Goal: Find specific page/section: Find specific page/section

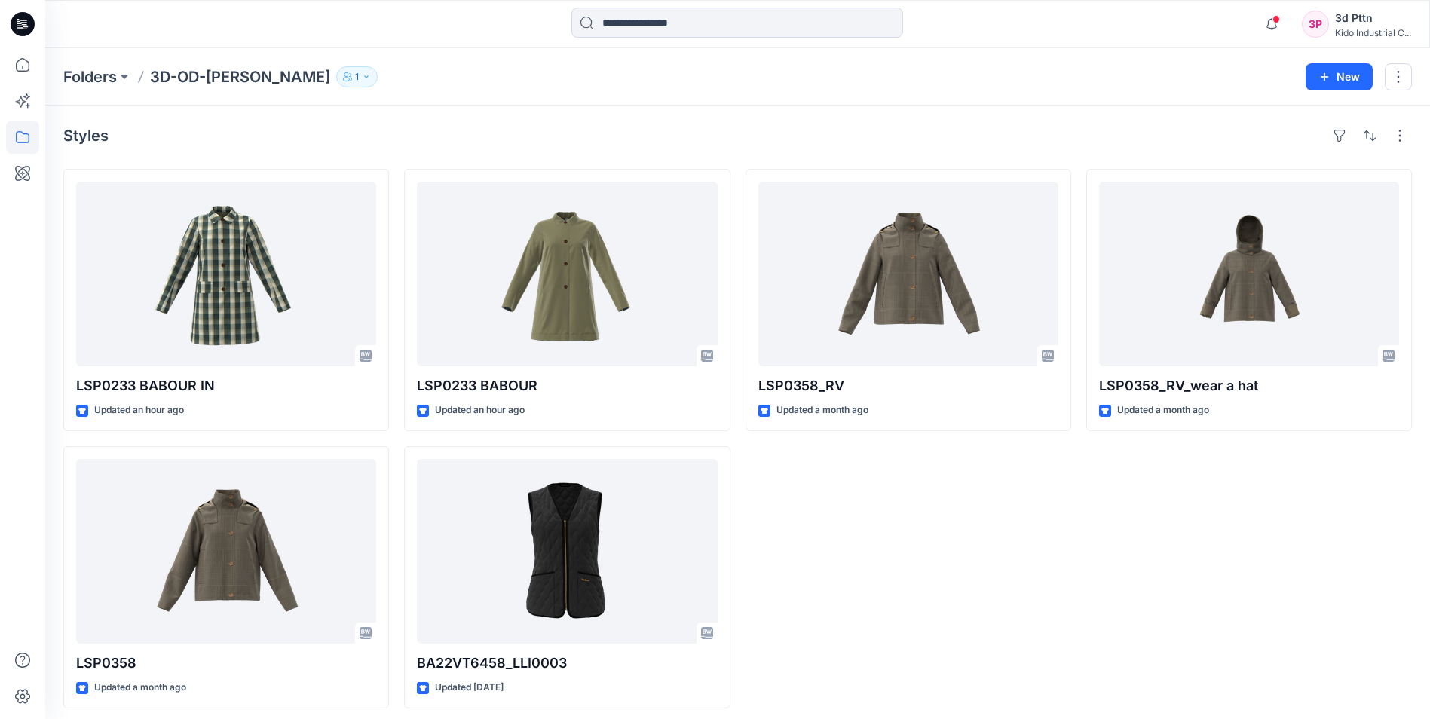
click at [1070, 565] on div "LSP0358_RV Updated a month ago" at bounding box center [909, 439] width 326 height 540
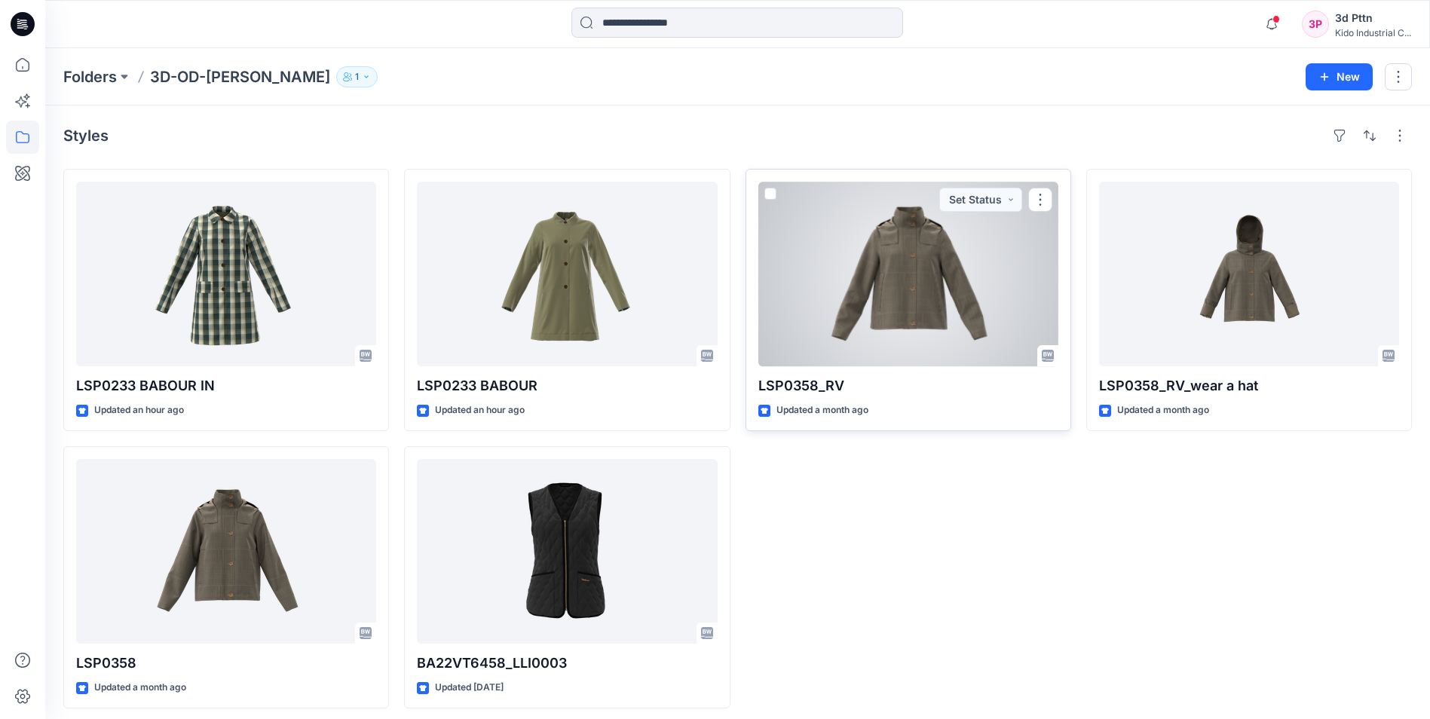
click at [933, 296] on div at bounding box center [908, 274] width 300 height 185
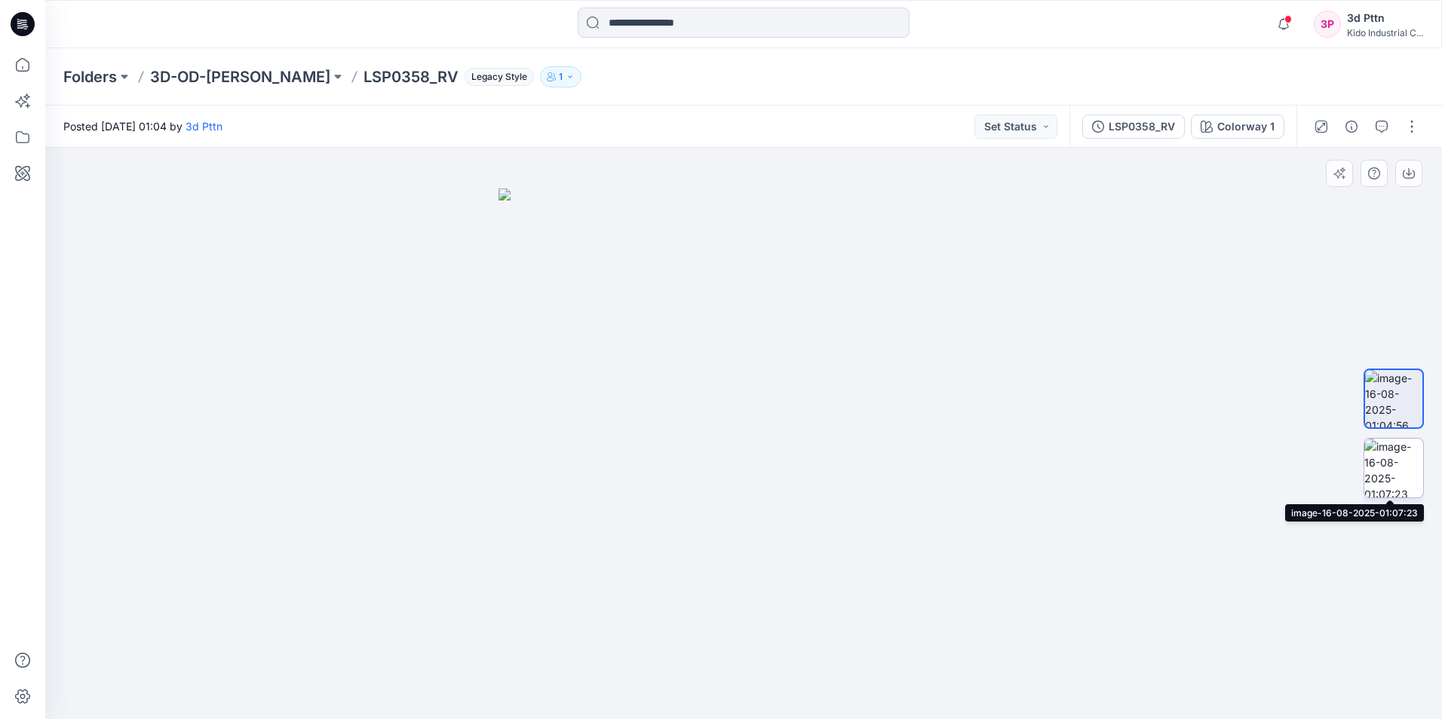
click at [1398, 469] on img at bounding box center [1393, 468] width 59 height 59
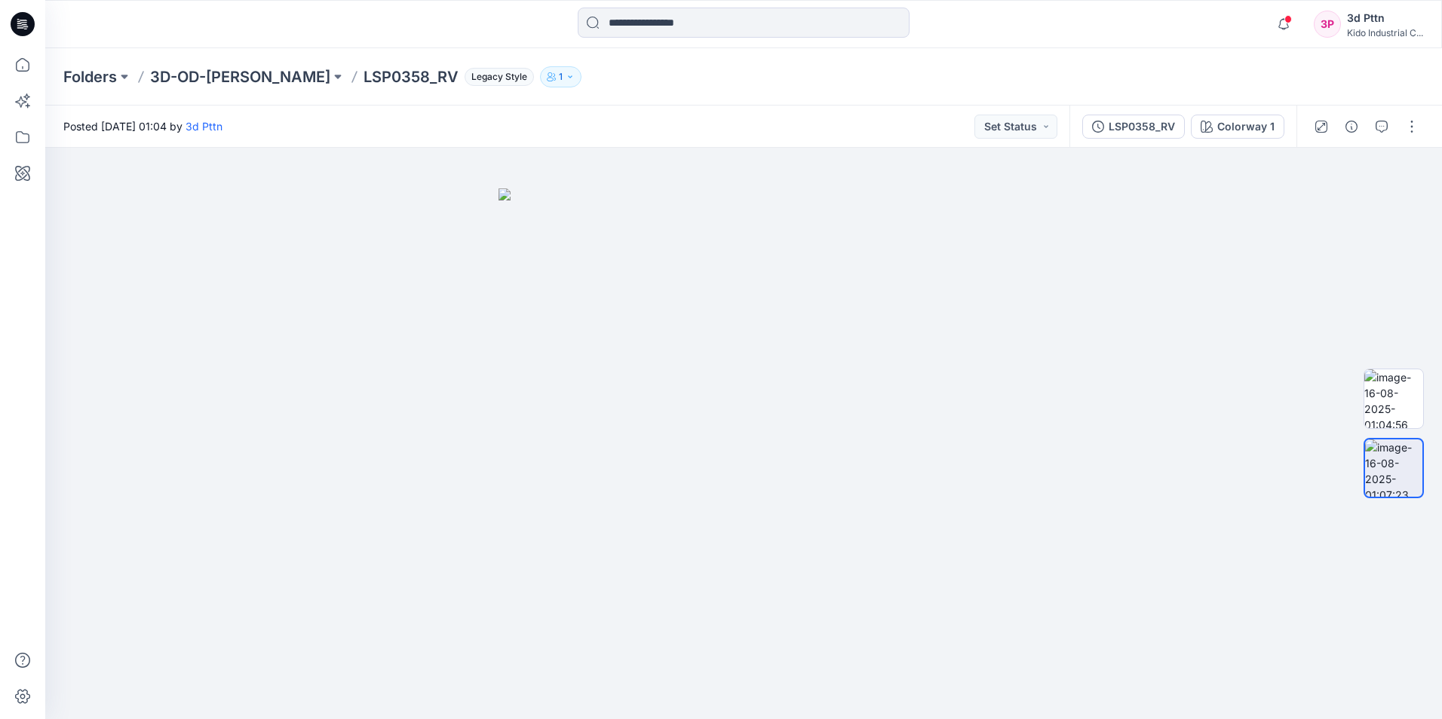
click at [1059, 20] on div at bounding box center [743, 24] width 698 height 33
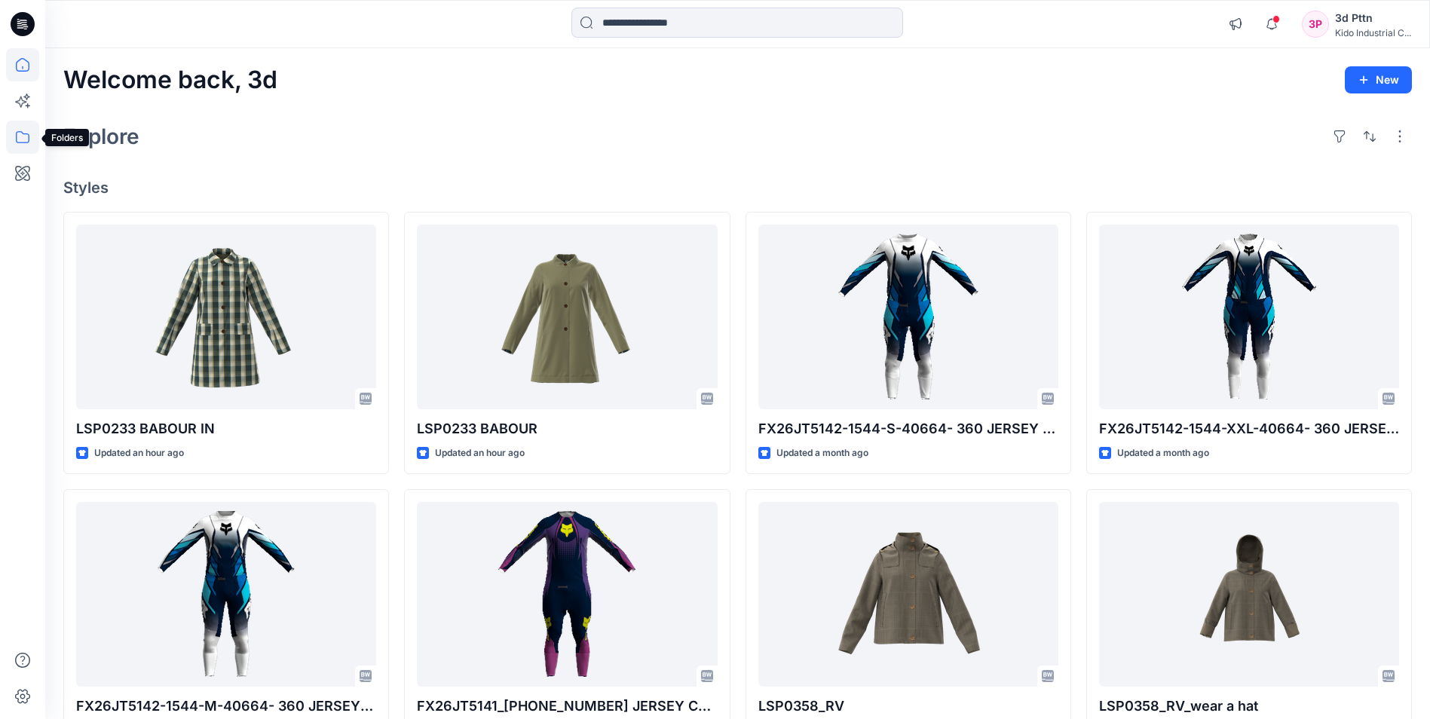
click at [27, 137] on icon at bounding box center [22, 137] width 33 height 33
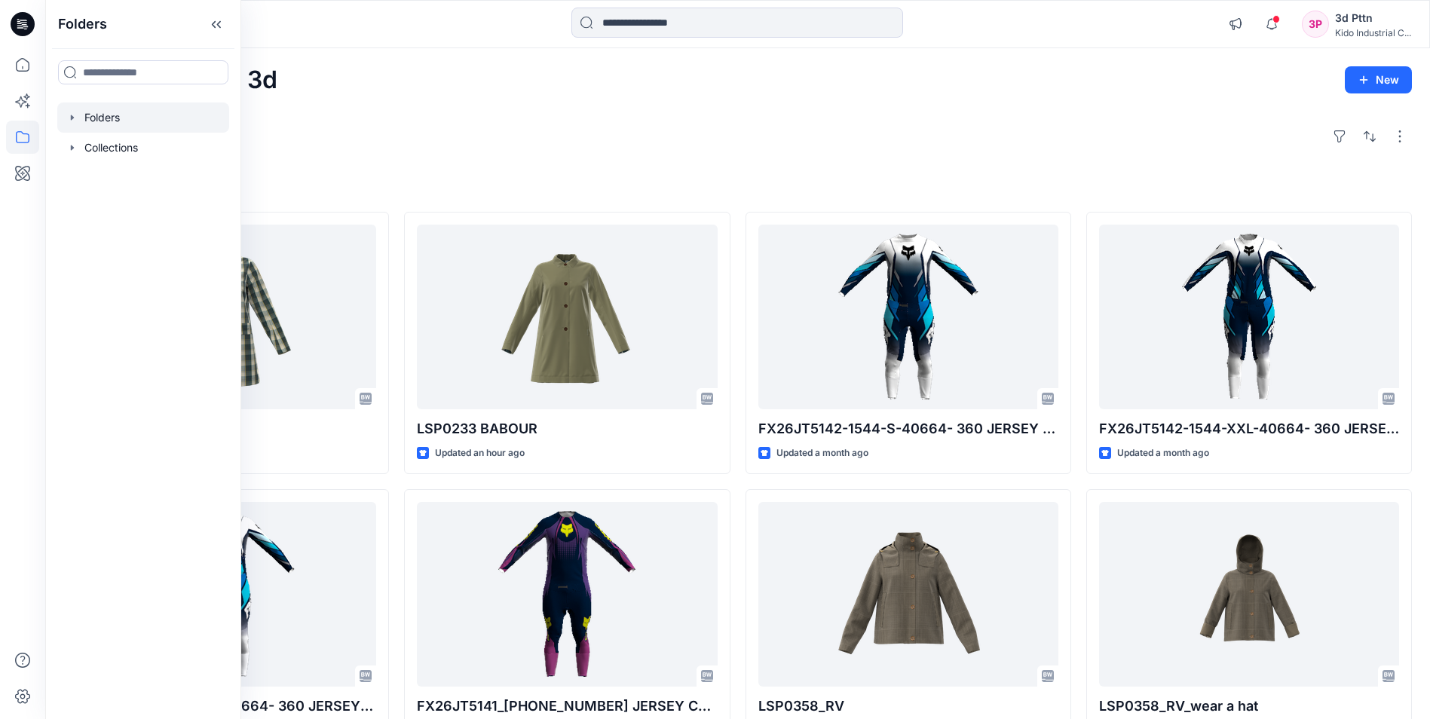
click at [141, 124] on div at bounding box center [143, 118] width 172 height 30
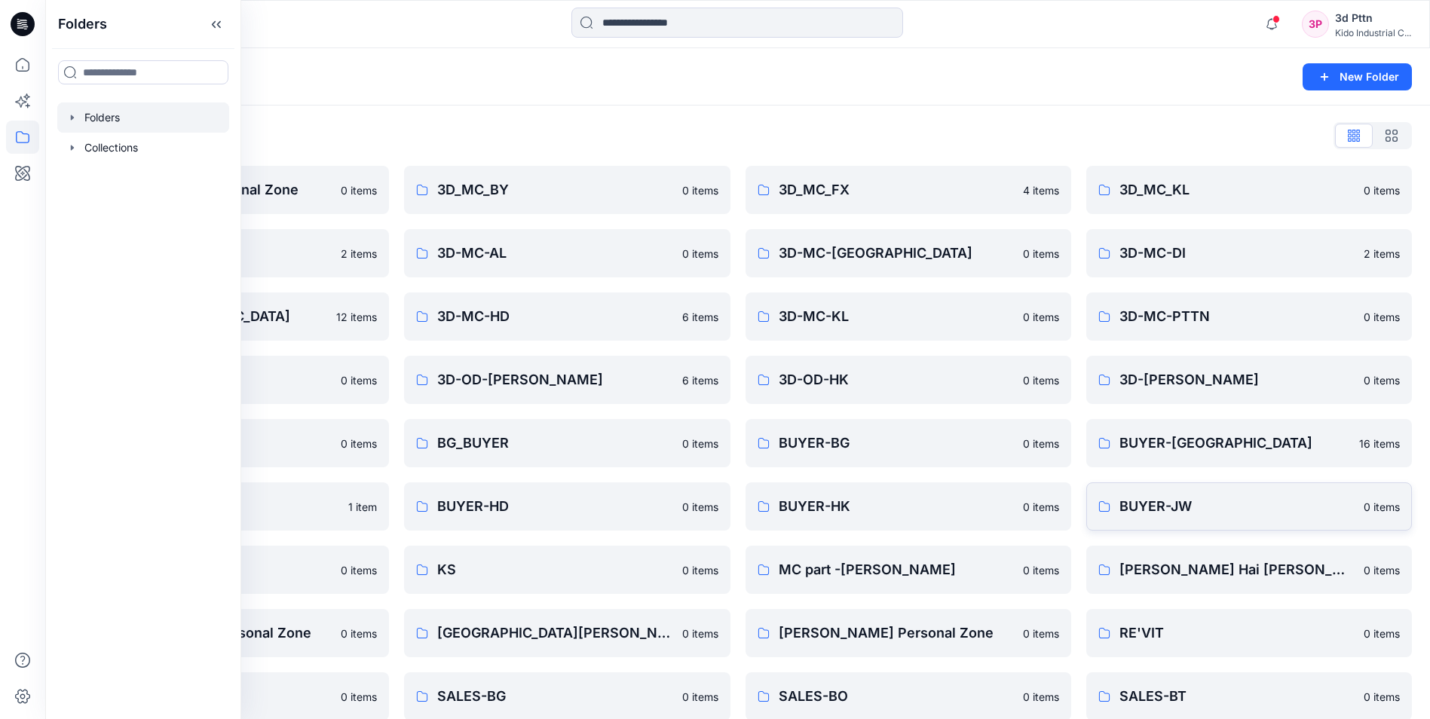
click at [1205, 510] on p "BUYER-JW" at bounding box center [1237, 506] width 235 height 21
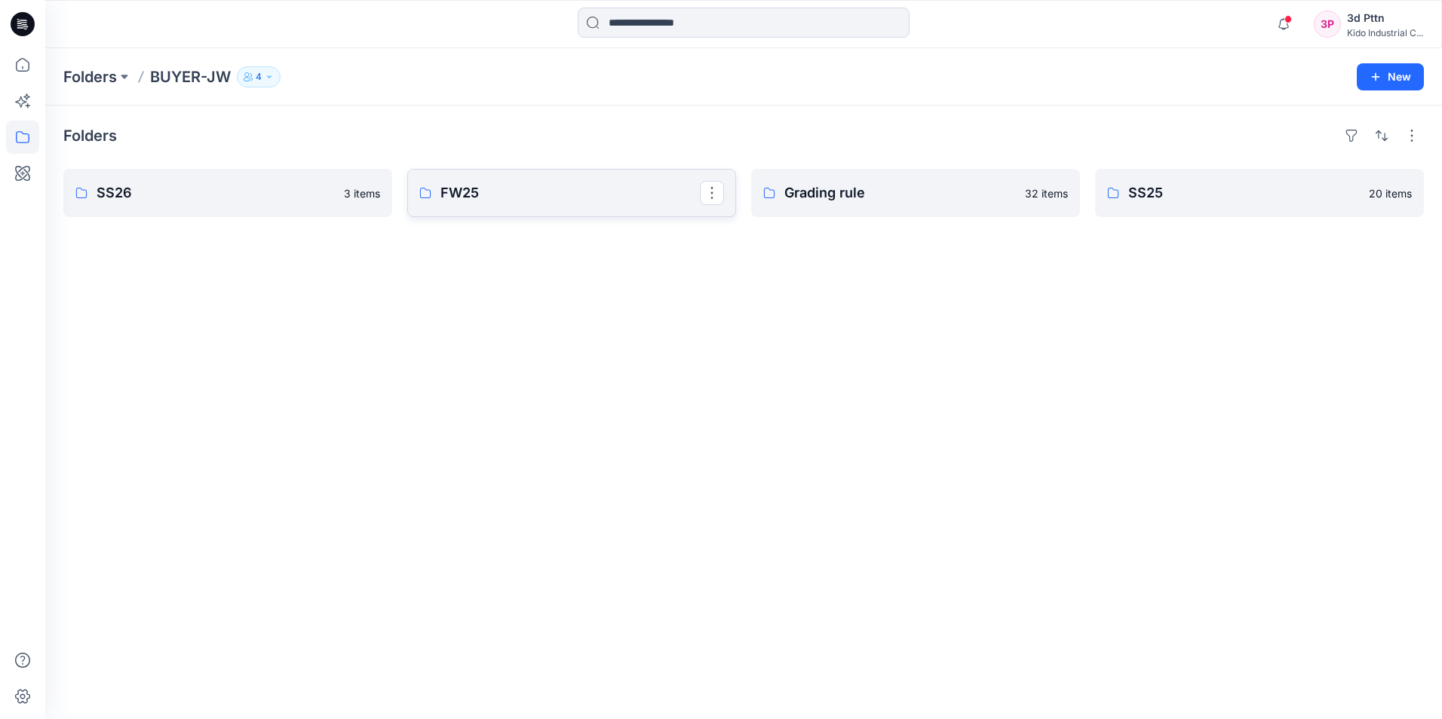
click at [613, 198] on p "FW25" at bounding box center [569, 192] width 259 height 21
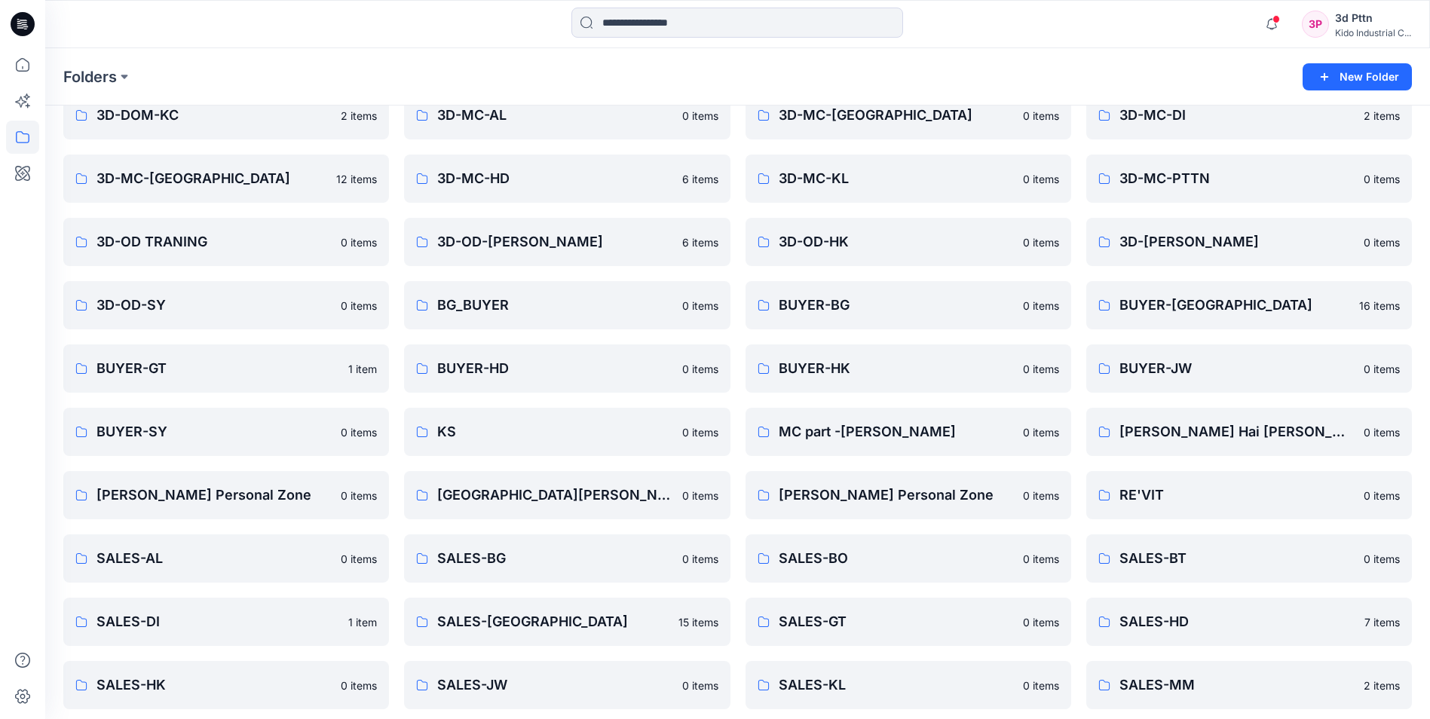
scroll to position [336, 0]
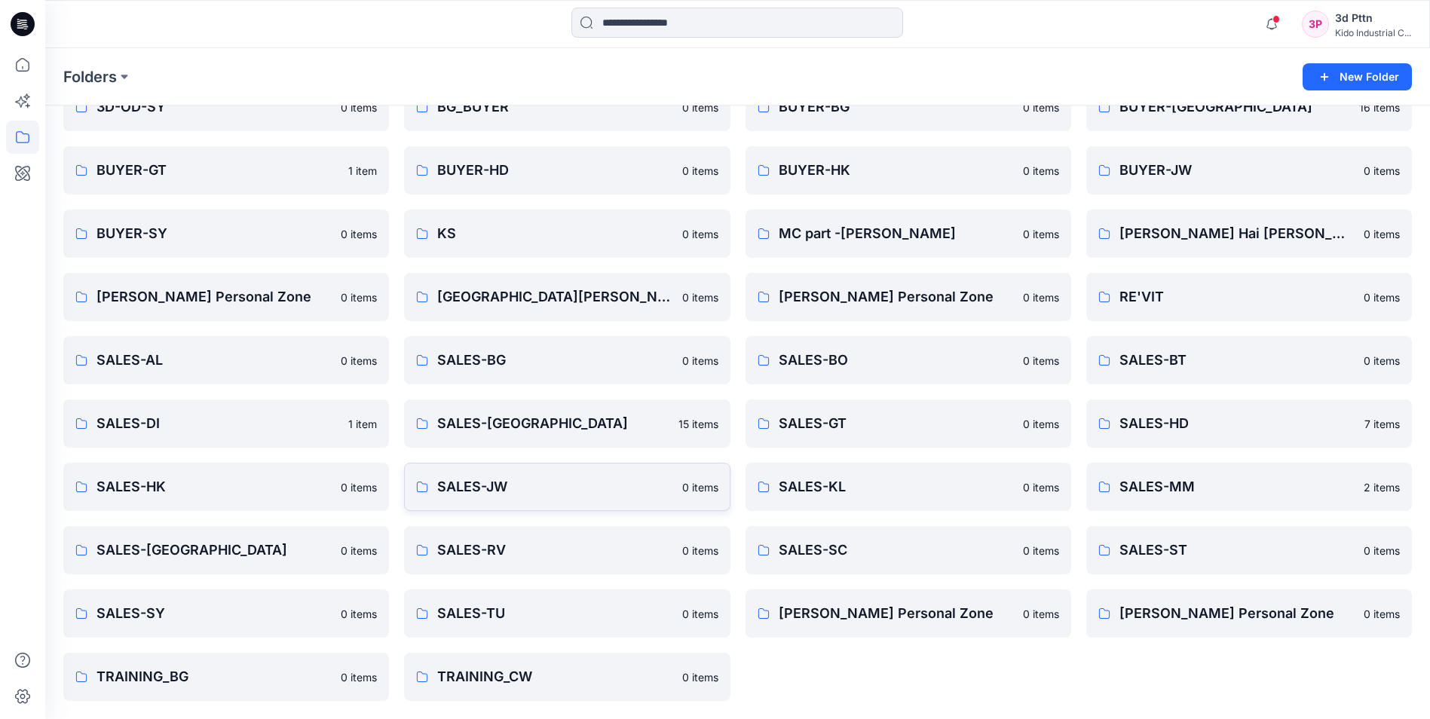
click at [480, 495] on p "SALES-JW" at bounding box center [554, 487] width 235 height 21
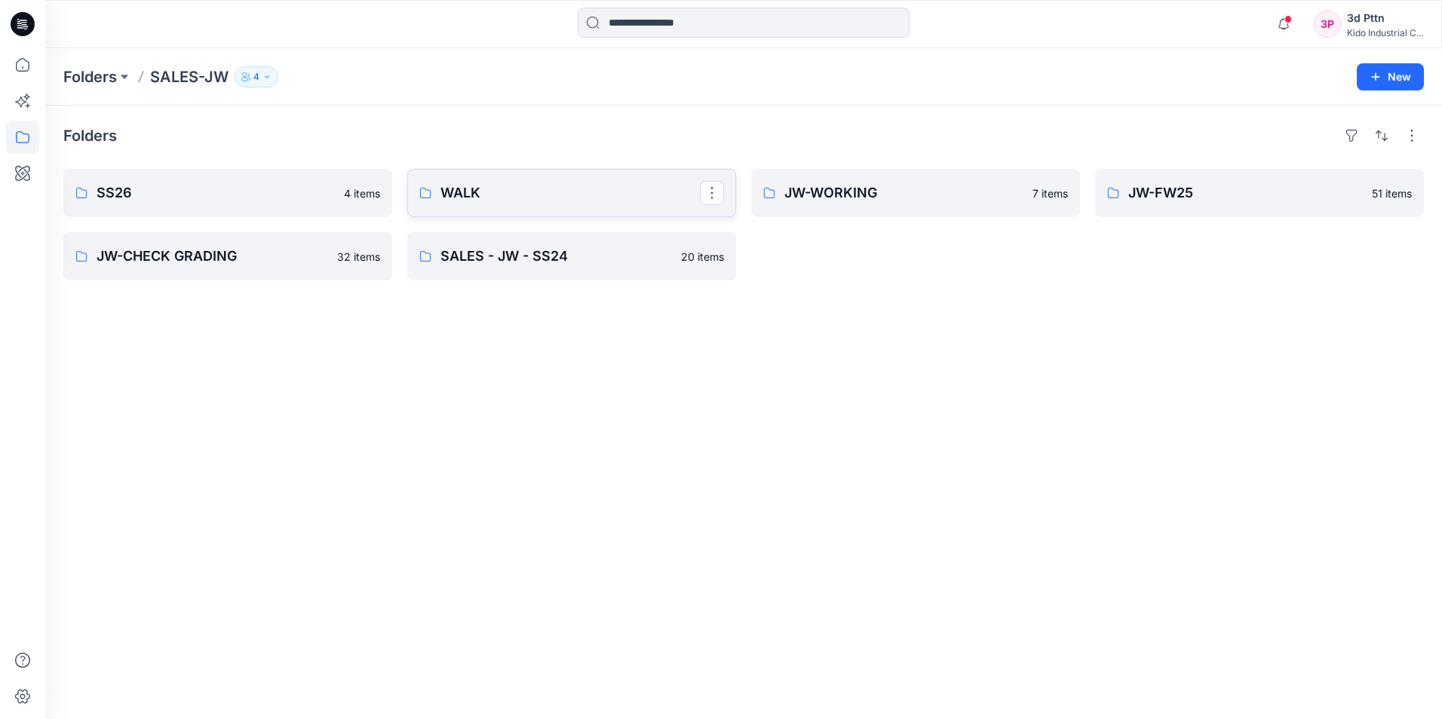
click at [581, 177] on link "WALK" at bounding box center [571, 193] width 329 height 48
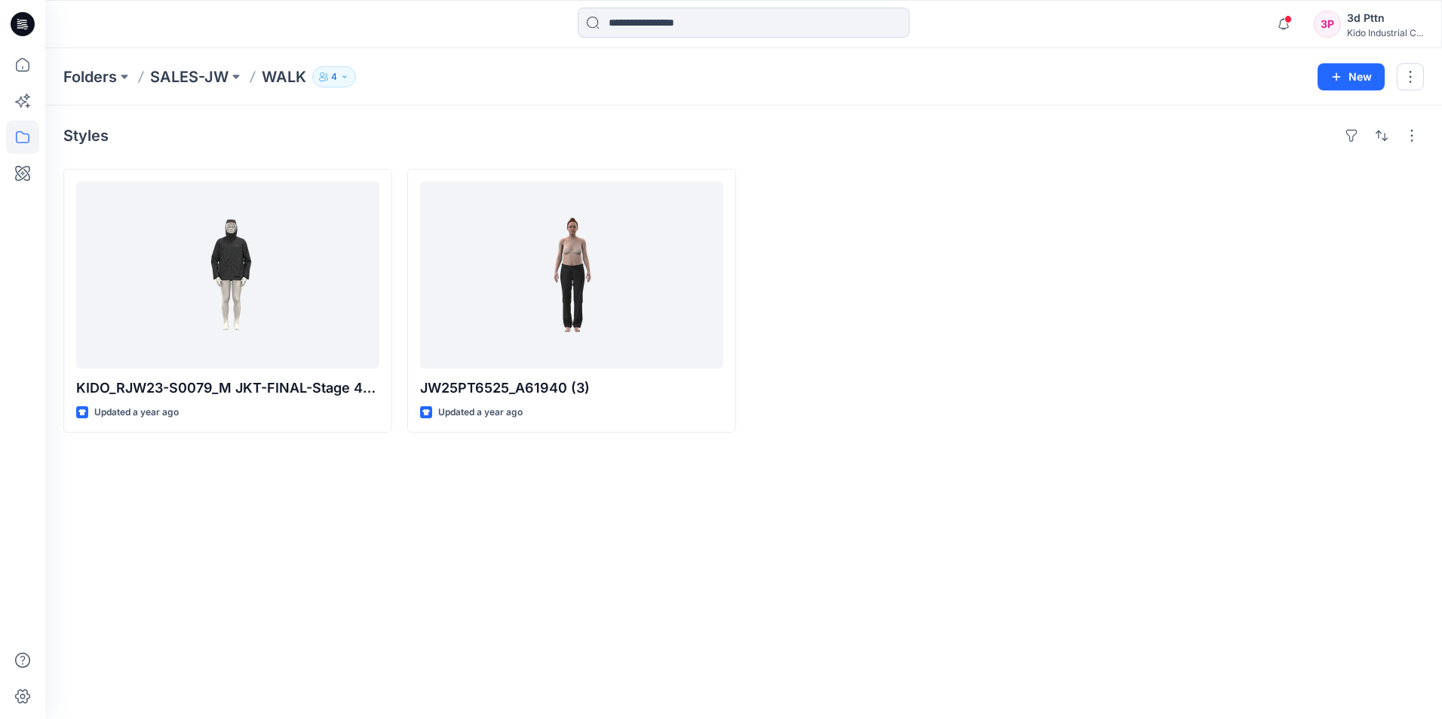
click at [571, 522] on div "Styles KIDO_RJW23-S0079_M JKT-FINAL-Stage 4_0404 (1) Updated a year ago JW25PT6…" at bounding box center [743, 413] width 1396 height 614
click at [172, 75] on p "SALES-JW" at bounding box center [189, 76] width 78 height 21
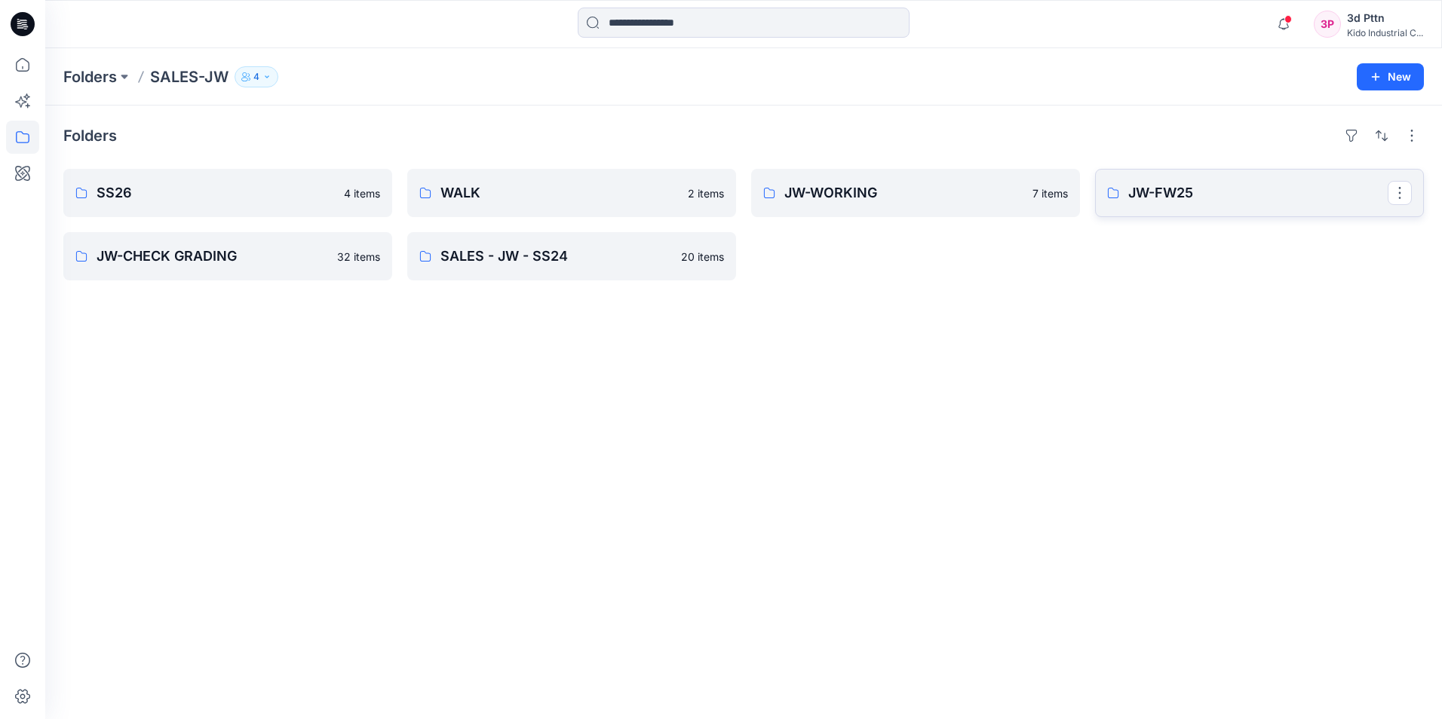
click at [1288, 191] on p "JW-FW25" at bounding box center [1257, 192] width 259 height 21
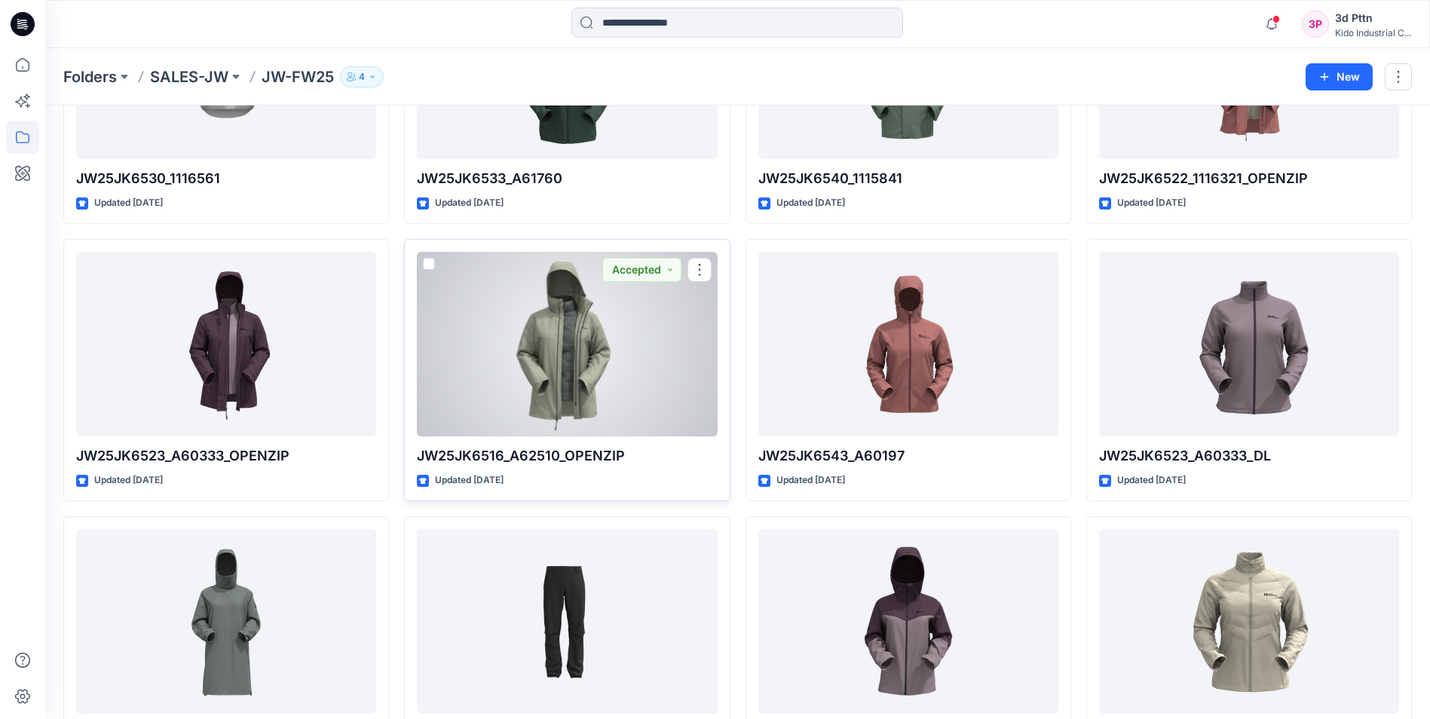
scroll to position [226, 0]
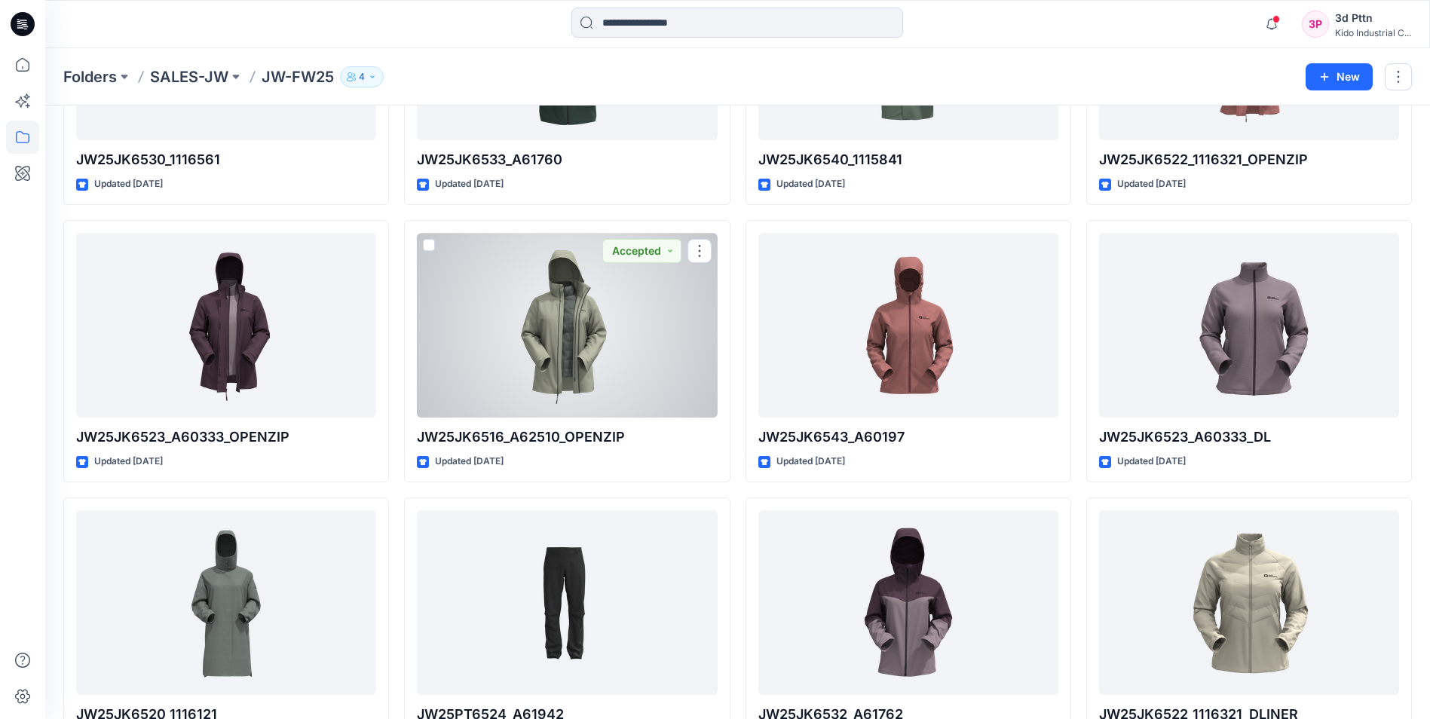
click at [598, 378] on div at bounding box center [567, 325] width 300 height 185
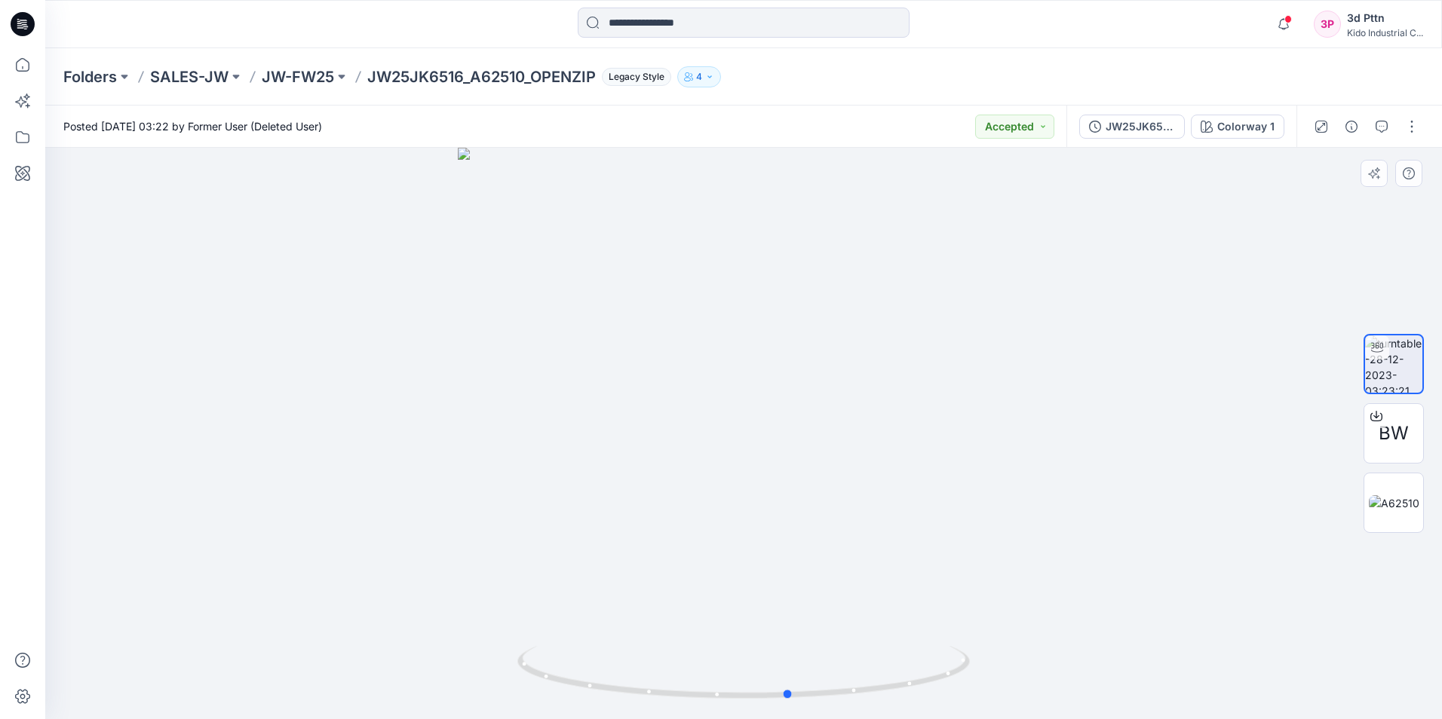
drag, startPoint x: 812, startPoint y: 694, endPoint x: 412, endPoint y: 697, distance: 399.6
click at [412, 697] on div at bounding box center [743, 434] width 1396 height 572
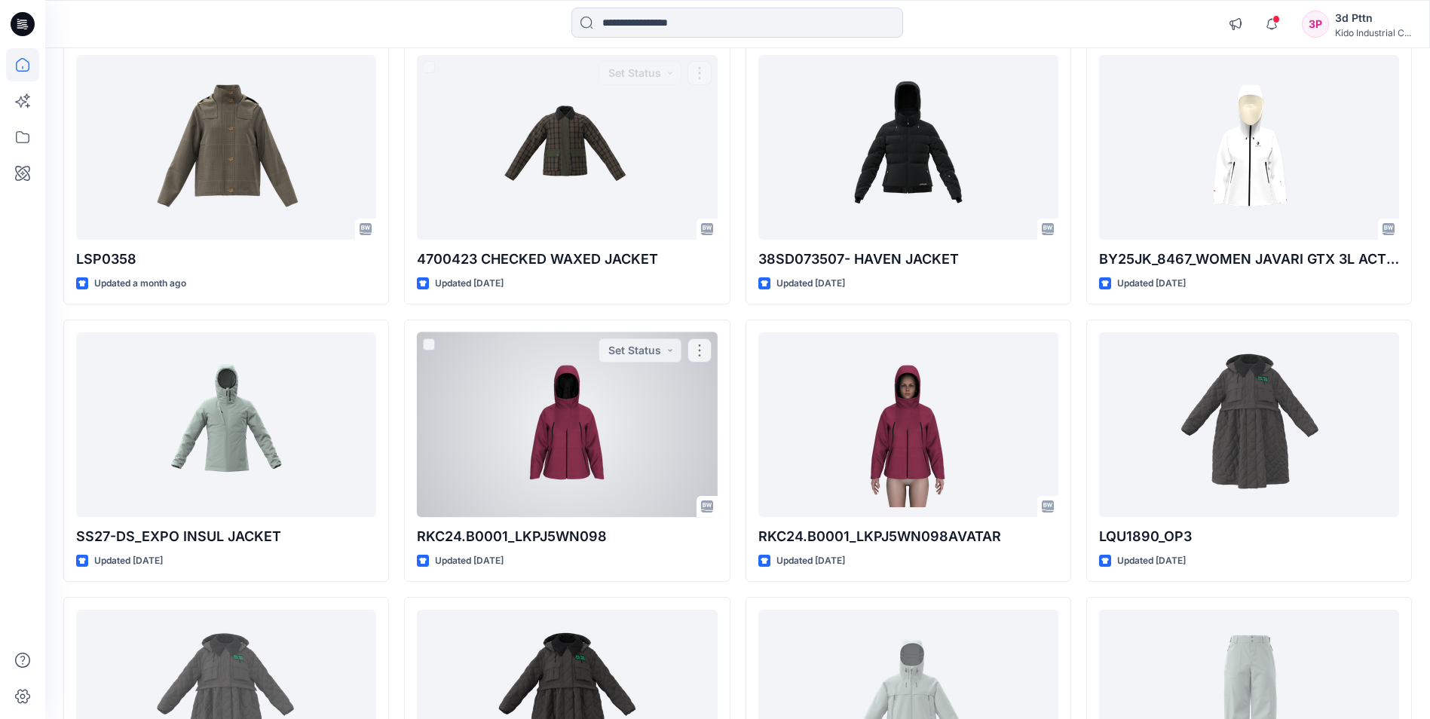
scroll to position [759, 0]
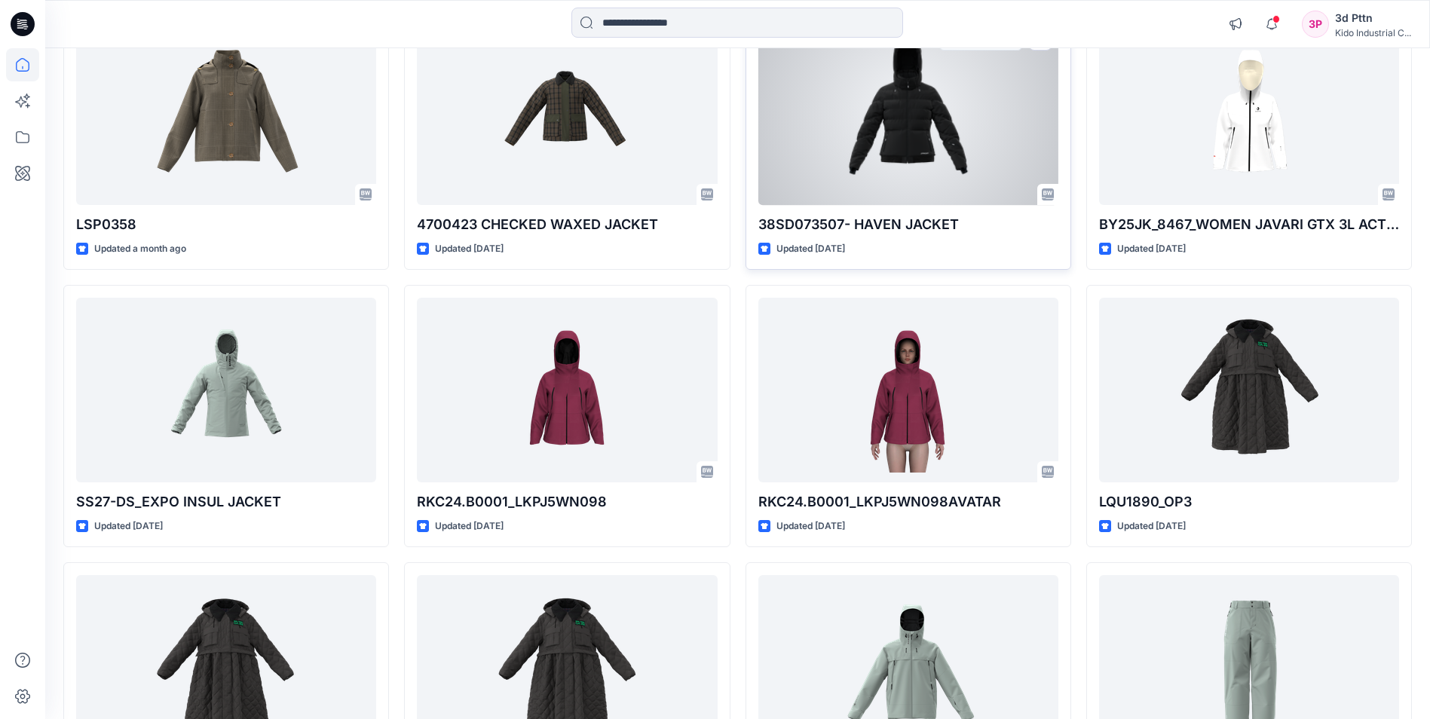
click at [935, 124] on div at bounding box center [908, 112] width 300 height 185
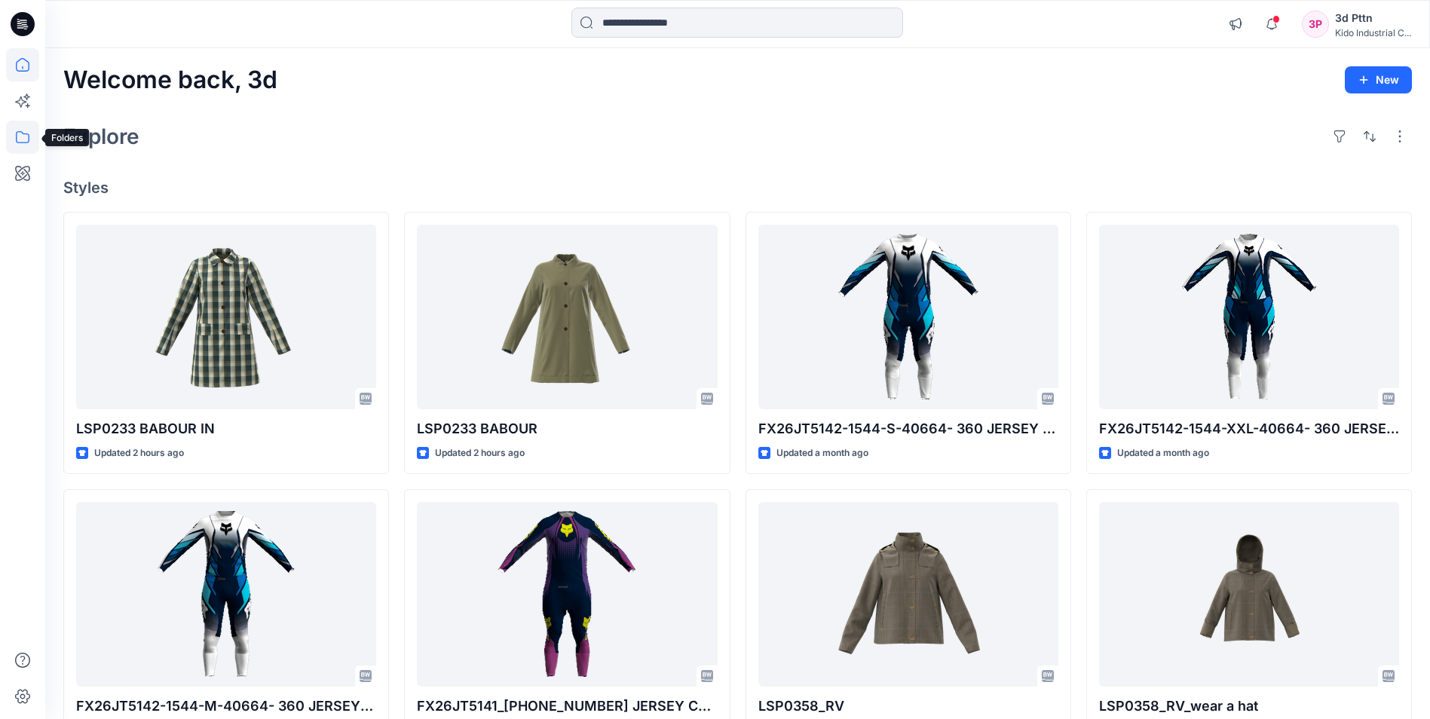
click at [11, 141] on icon at bounding box center [22, 137] width 33 height 33
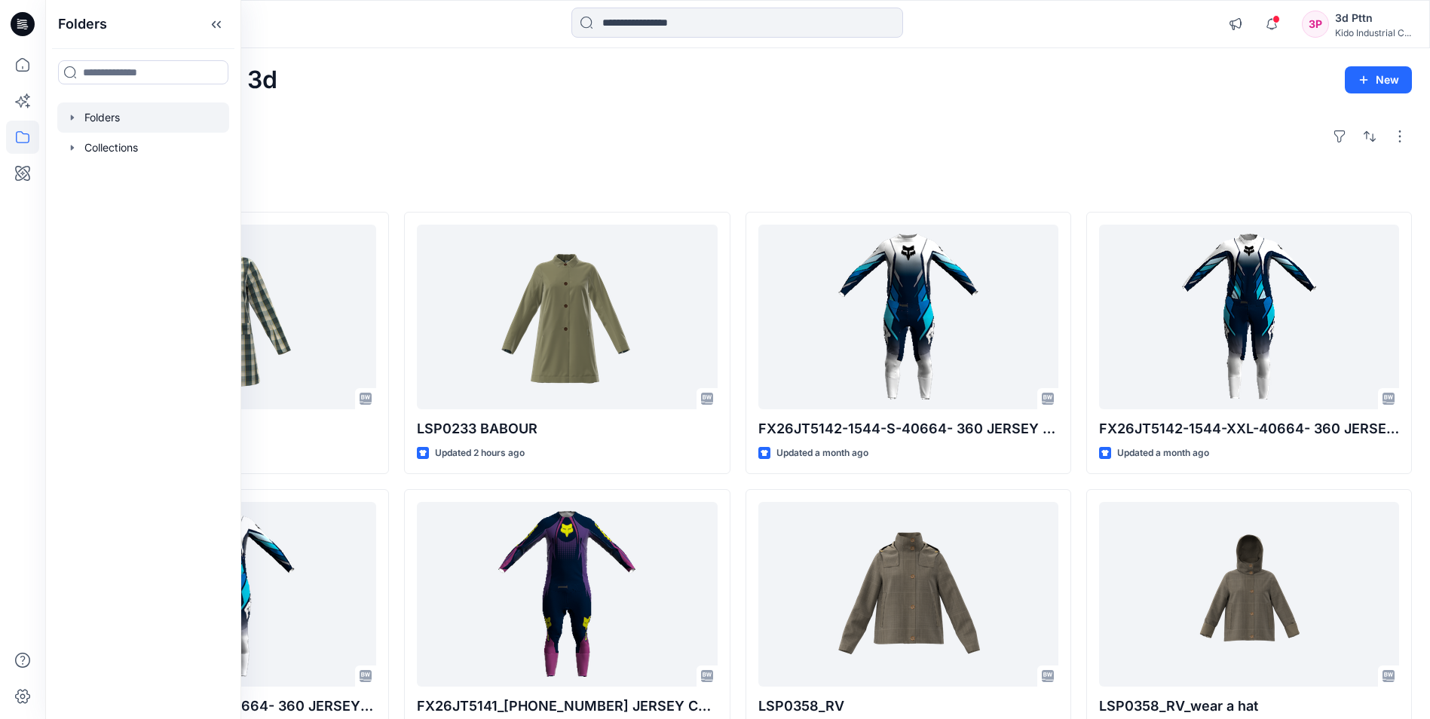
click at [149, 118] on div at bounding box center [143, 118] width 172 height 30
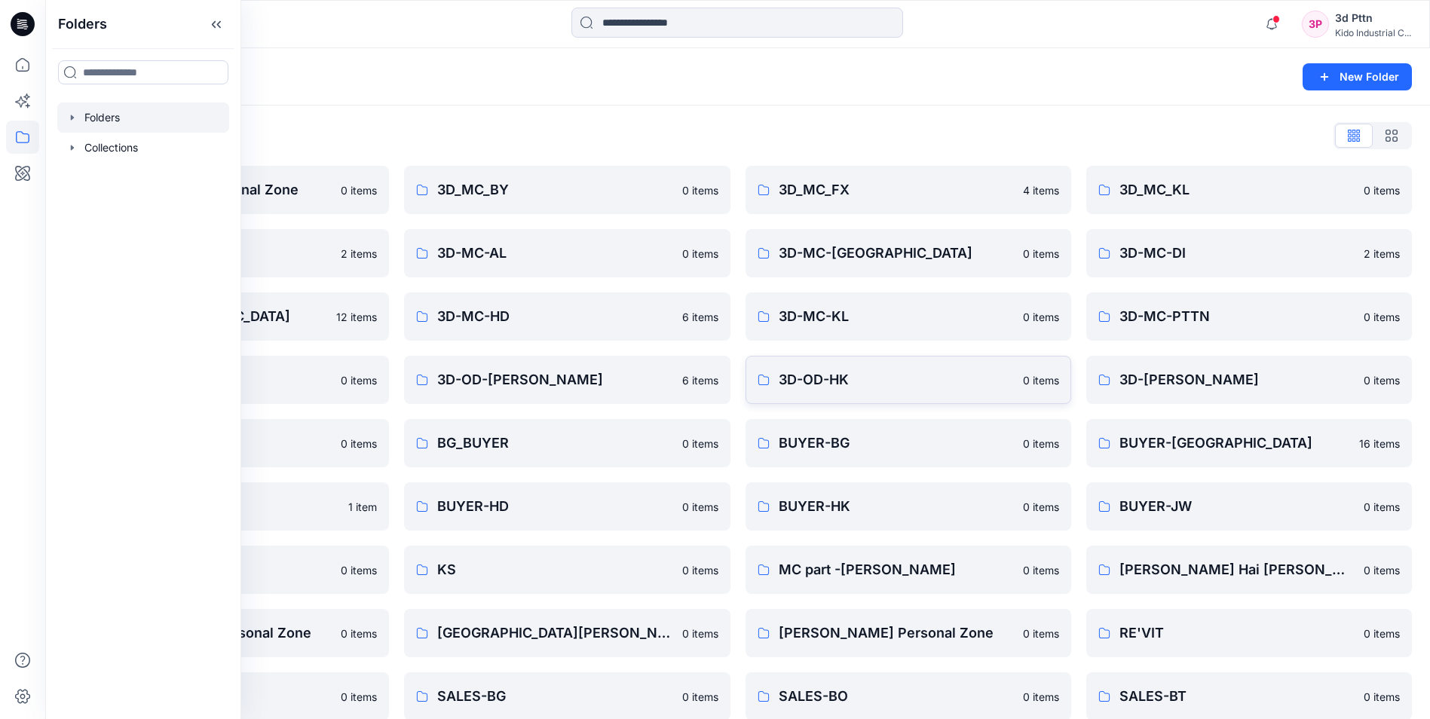
click at [902, 378] on p "3D-OD-HK" at bounding box center [896, 379] width 235 height 21
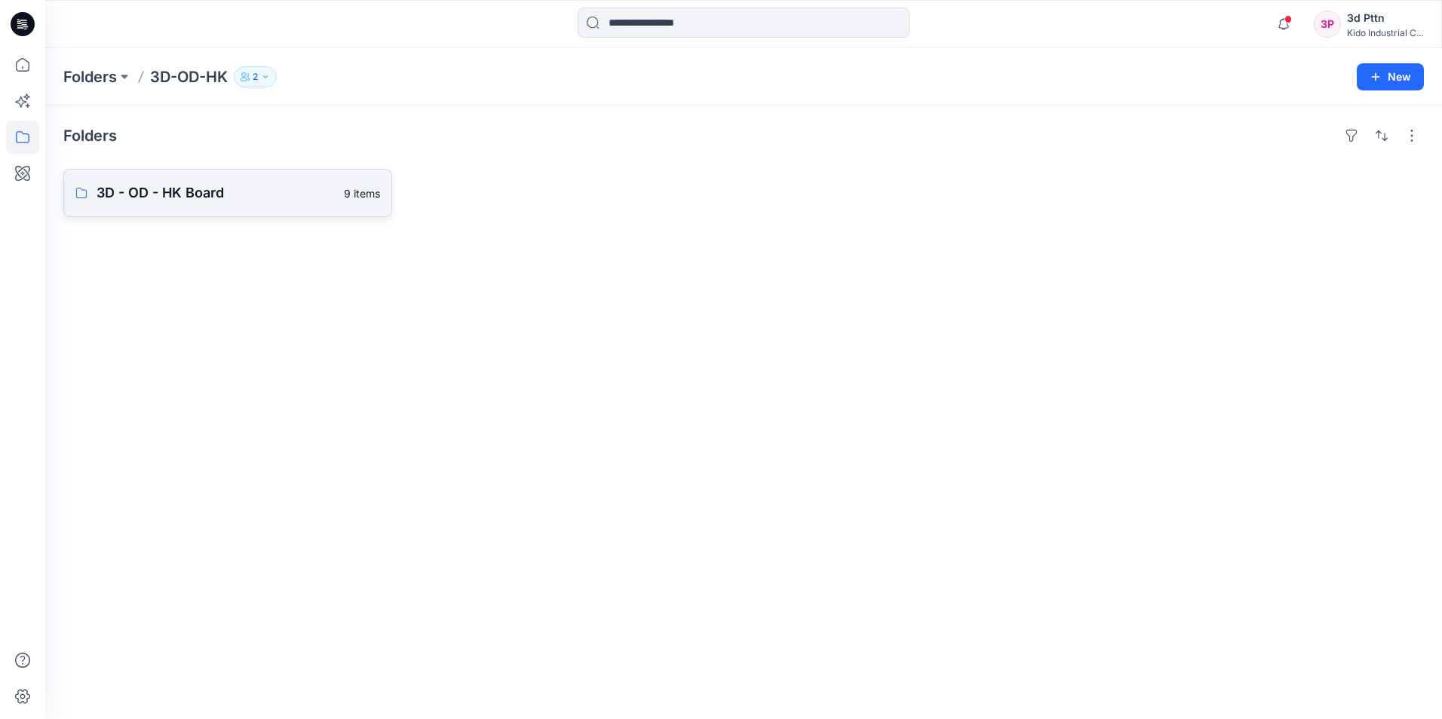
click at [233, 204] on link "3D - OD - HK Board 9 items" at bounding box center [227, 193] width 329 height 48
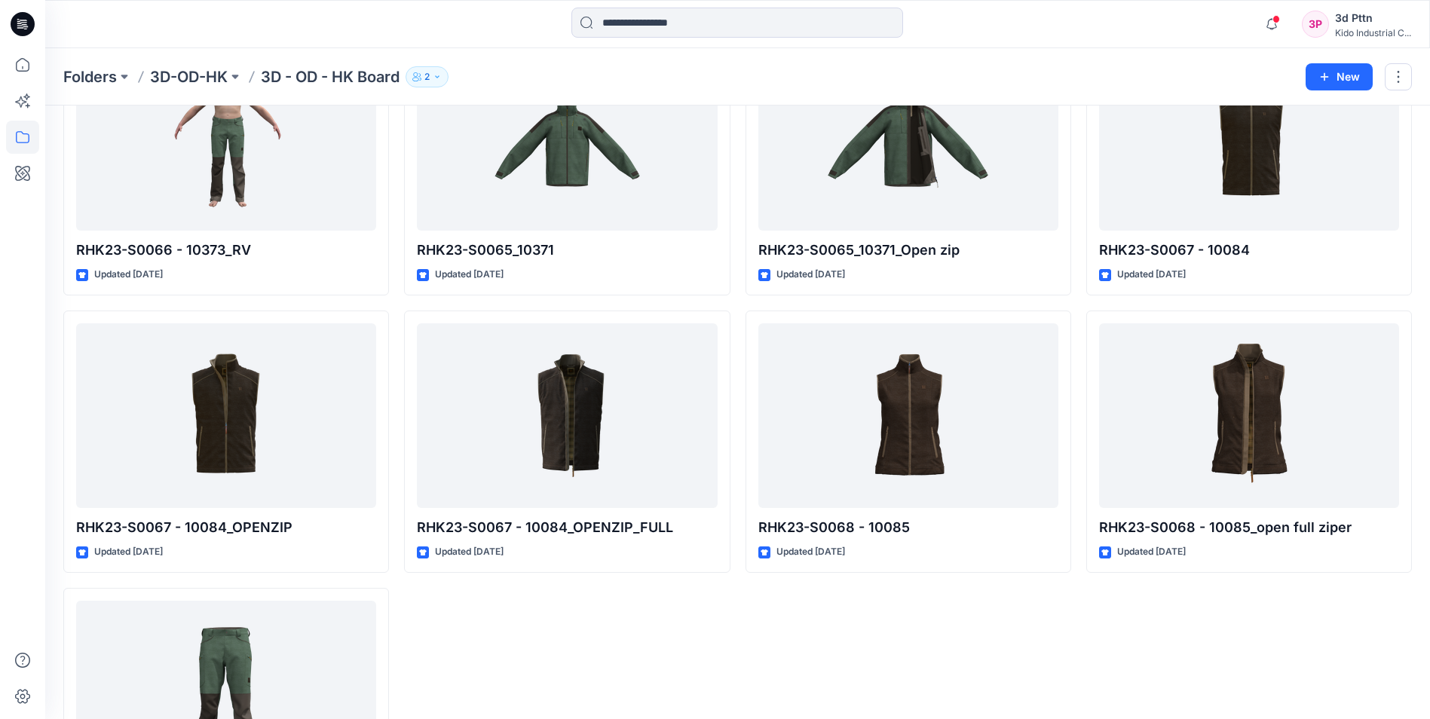
scroll to position [285, 0]
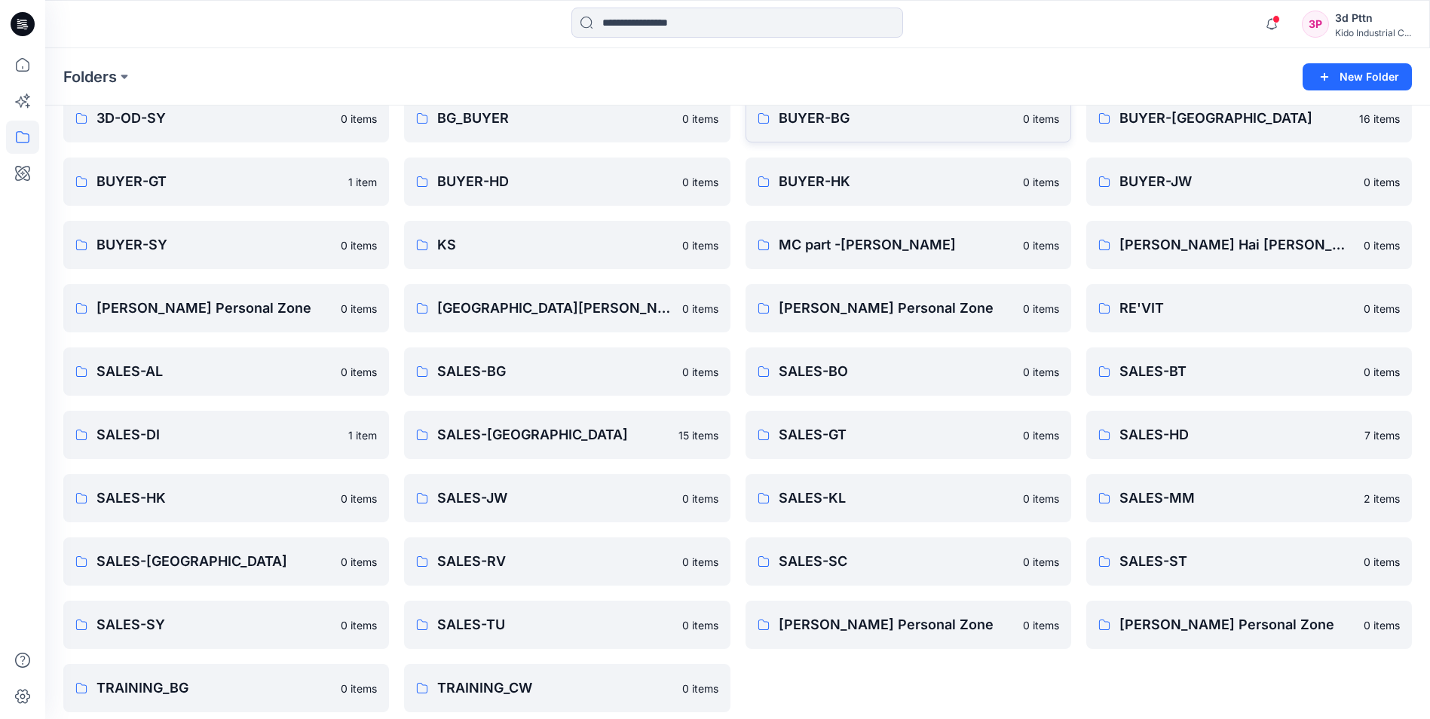
scroll to position [336, 0]
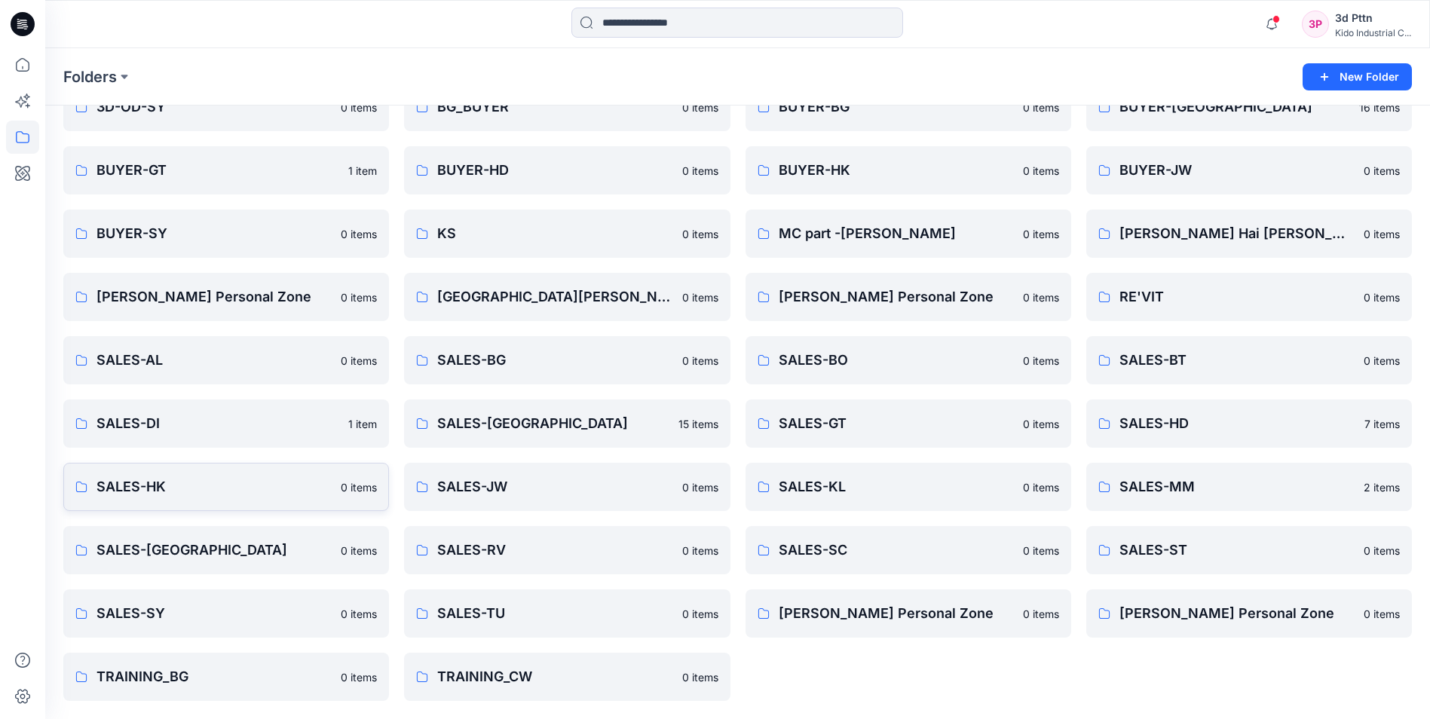
click at [182, 486] on p "SALES-HK" at bounding box center [214, 487] width 235 height 21
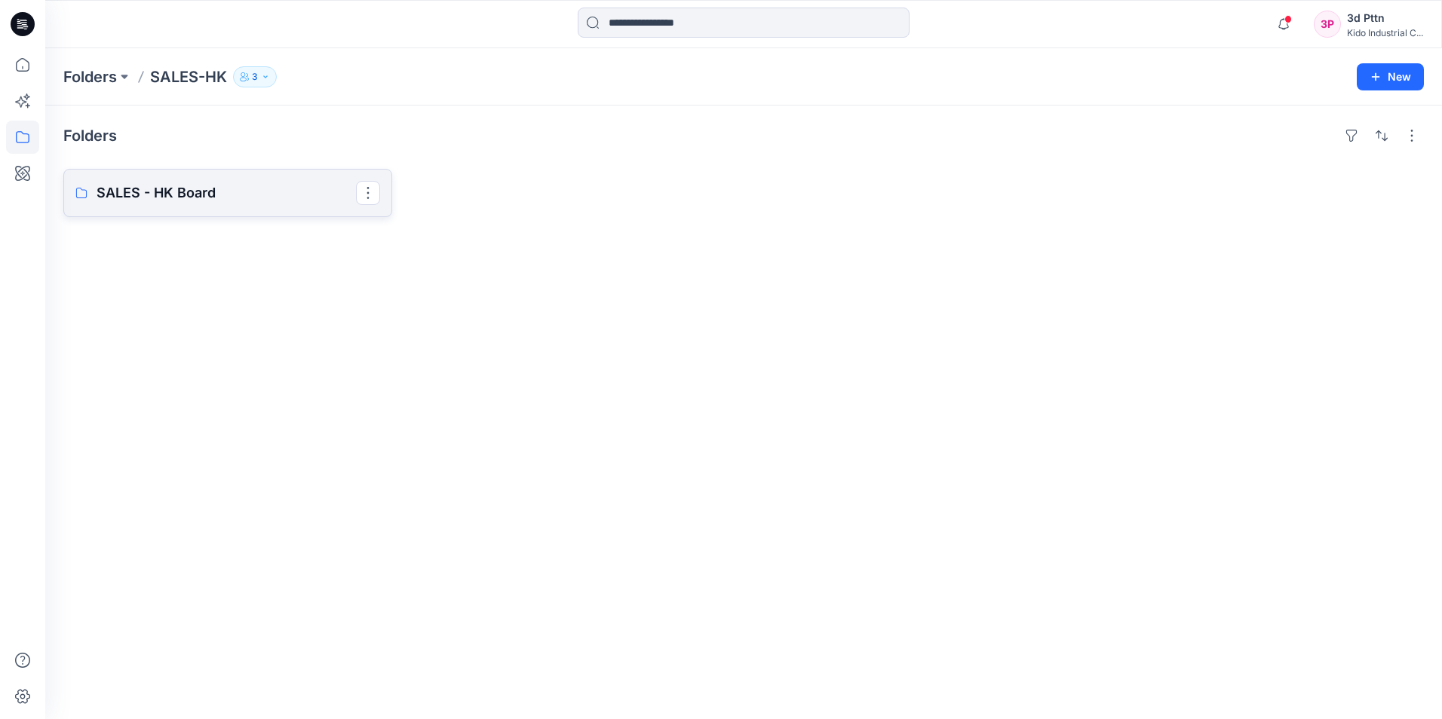
click at [257, 203] on p "SALES - HK Board" at bounding box center [226, 192] width 259 height 21
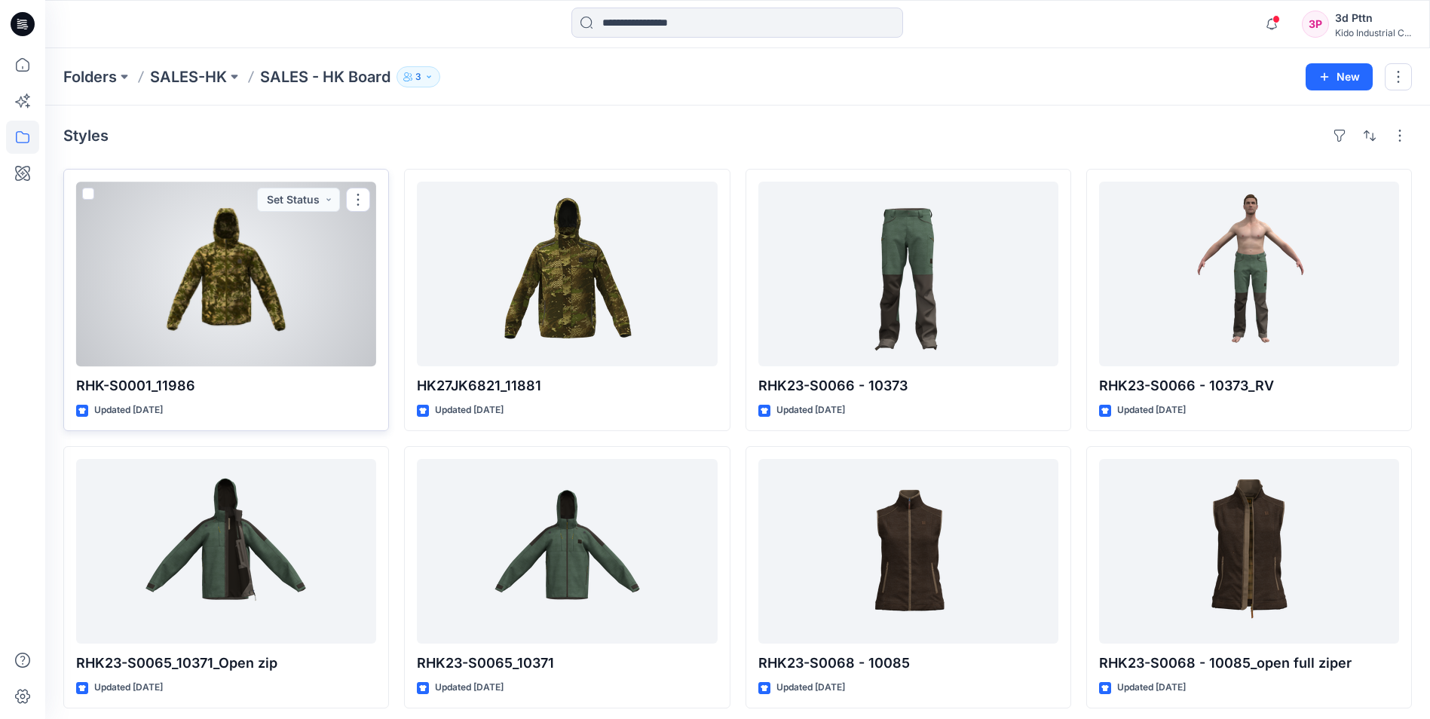
click at [298, 291] on div at bounding box center [226, 274] width 300 height 185
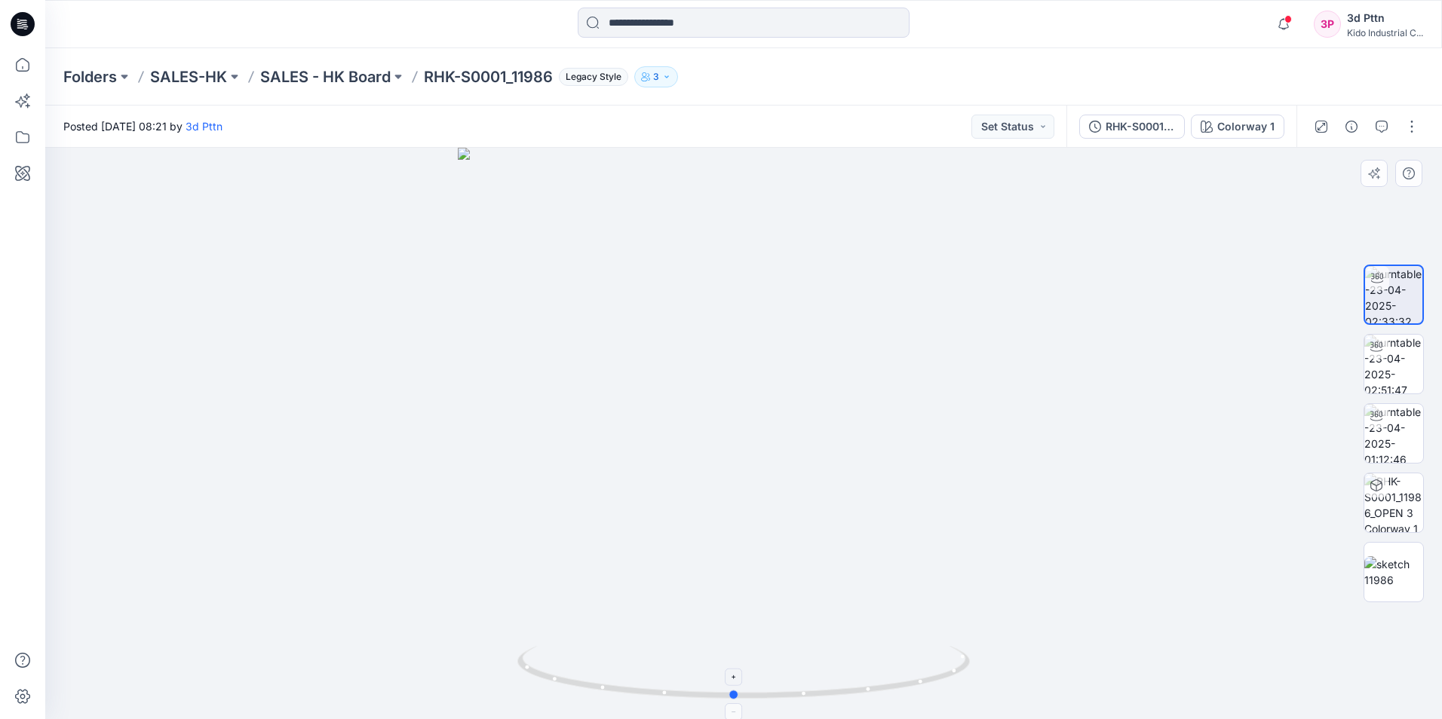
drag, startPoint x: 904, startPoint y: 694, endPoint x: 917, endPoint y: 680, distance: 18.7
click at [902, 685] on icon at bounding box center [745, 674] width 456 height 57
